Goal: Information Seeking & Learning: Learn about a topic

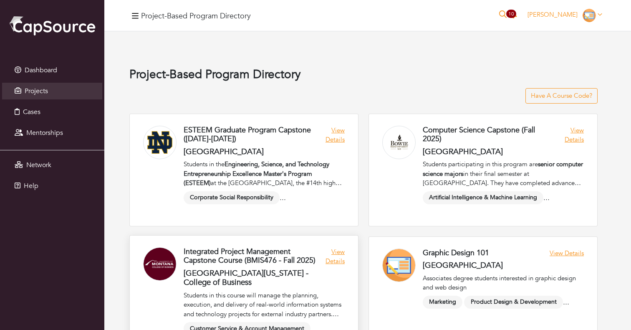
click at [339, 261] on link at bounding box center [244, 291] width 228 height 112
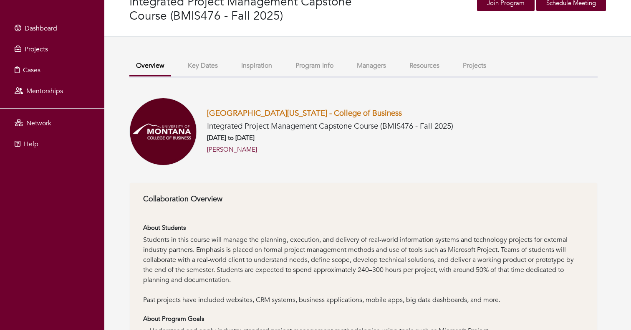
scroll to position [49, 0]
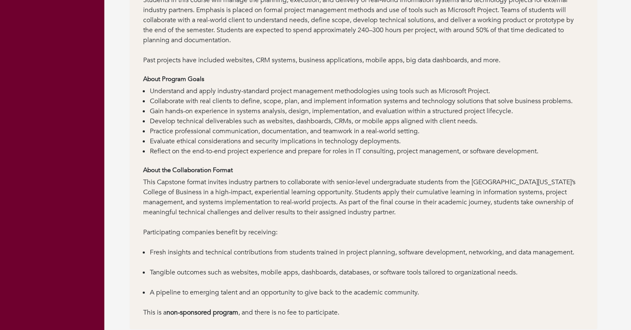
click at [308, 144] on li "Evaluate ethical considerations and security implications in technology deploym…" at bounding box center [367, 141] width 434 height 10
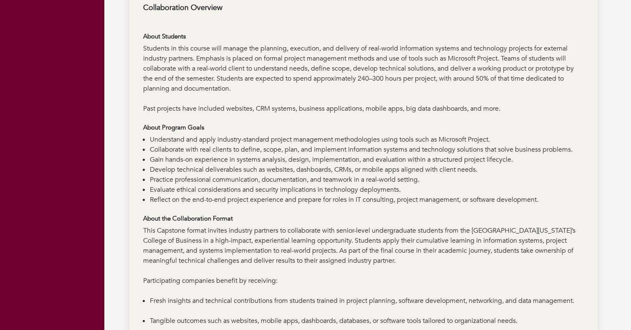
click at [308, 134] on li "Understand and apply industry-standard project management methodologies using t…" at bounding box center [367, 139] width 434 height 10
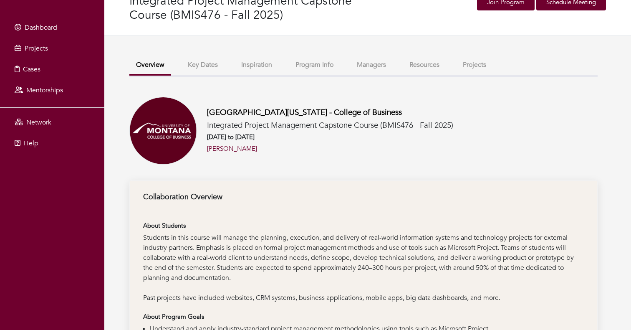
scroll to position [0, 0]
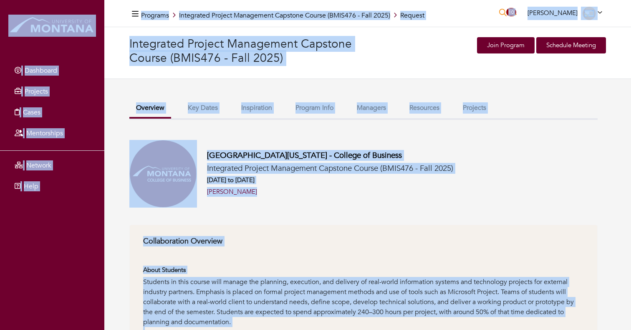
copy body "Dashboard Projects Cases Mentorships Network Help Programs Integrated Project M…"
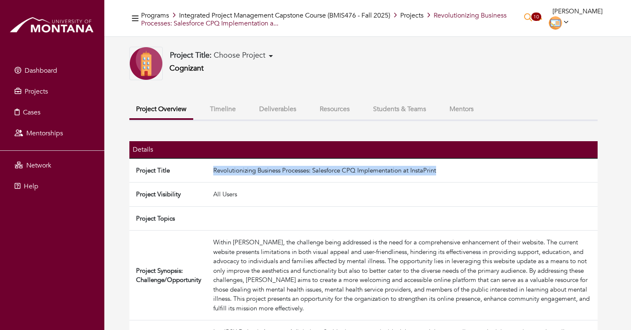
drag, startPoint x: 209, startPoint y: 178, endPoint x: 458, endPoint y: 188, distance: 248.8
click at [458, 182] on tr "Project Title Revolutionizing Business Processes: Salesforce CPQ Implementation…" at bounding box center [363, 170] width 468 height 24
copy tr "Revolutionizing Business Processes: Salesforce CPQ Implementation at InstaPrint"
click at [403, 72] on div "Project Title: Choose Project ESG&R add the "T" By Mysmartplans Communication O…" at bounding box center [292, 63] width 327 height 33
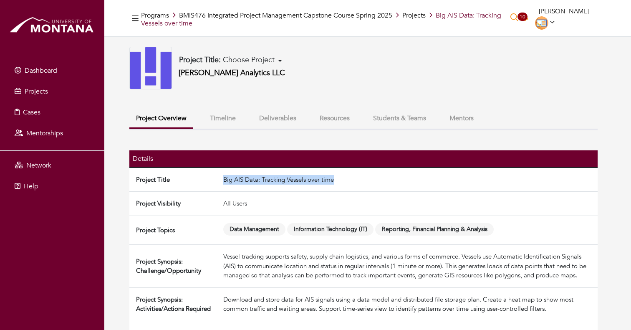
drag, startPoint x: 224, startPoint y: 177, endPoint x: 405, endPoint y: 177, distance: 181.1
click at [405, 177] on td "Big AIS Data: Tracking Vessels over time" at bounding box center [409, 179] width 378 height 24
copy td "Big AIS Data: Tracking Vessels over time"
drag, startPoint x: 176, startPoint y: 76, endPoint x: 259, endPoint y: 76, distance: 83.4
click at [259, 76] on div "Project Title: Choose Project Enhancing Student User Experience in CapSource's …" at bounding box center [292, 68] width 327 height 43
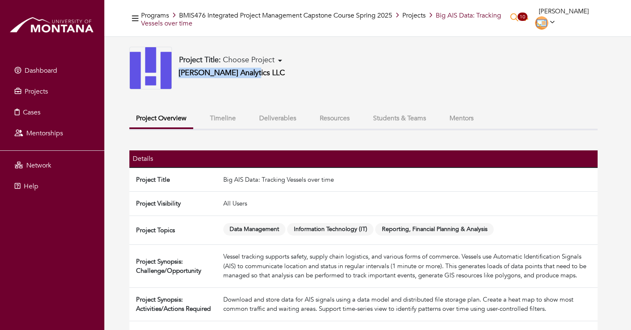
copy link "[PERSON_NAME] Analytics LLC"
click at [462, 78] on div "Project Title: Choose Project Enhancing Student User Experience in CapSource's …" at bounding box center [363, 68] width 468 height 43
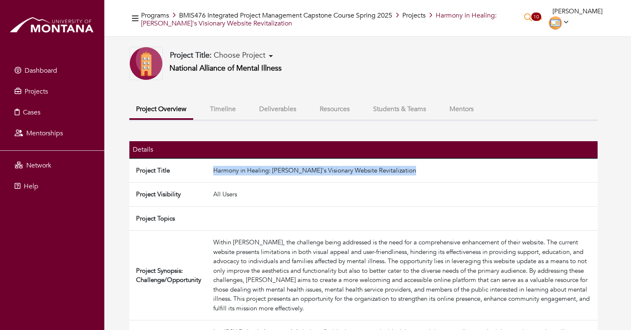
drag, startPoint x: 211, startPoint y: 176, endPoint x: 436, endPoint y: 179, distance: 224.9
click at [436, 179] on td "Harmony in Healing: [PERSON_NAME]'s Visionary Website Revitalization" at bounding box center [404, 170] width 388 height 24
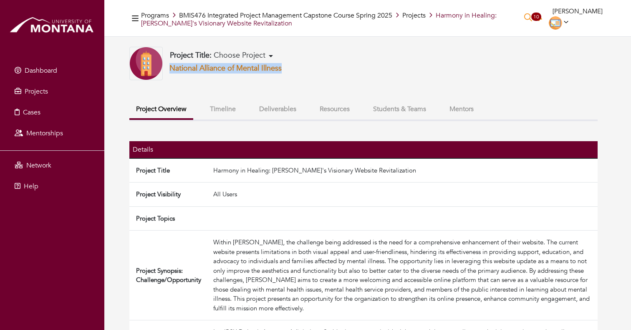
drag, startPoint x: 231, startPoint y: 78, endPoint x: 172, endPoint y: 81, distance: 58.9
click at [172, 80] on div "Project Title: Choose Project Enhancing Student User Experience in CapSource's …" at bounding box center [292, 63] width 327 height 33
copy link "National Alliance of Mental Illness"
